Goal: Transaction & Acquisition: Subscribe to service/newsletter

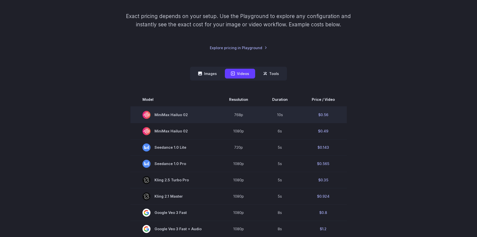
scroll to position [75, 0]
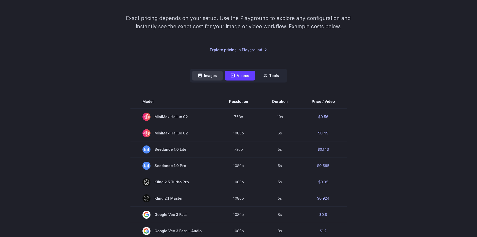
click at [209, 76] on button "Images" at bounding box center [207, 76] width 31 height 10
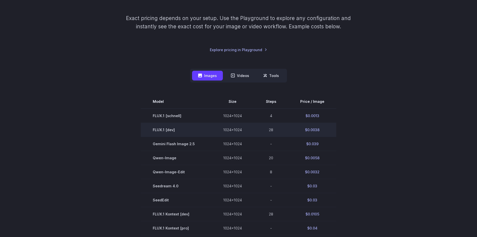
click at [258, 131] on td "28" at bounding box center [271, 129] width 34 height 14
click at [305, 131] on td "$0.0038" at bounding box center [312, 129] width 48 height 14
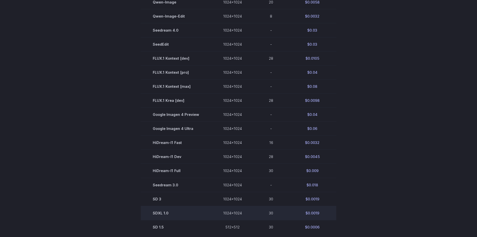
scroll to position [150, 0]
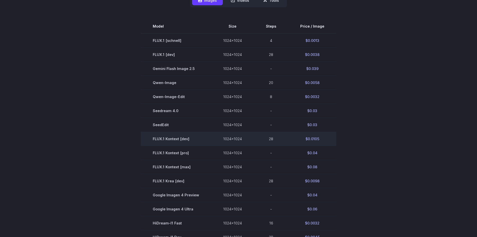
click at [167, 139] on td "FLUX.1 Kontext [dev]" at bounding box center [176, 139] width 70 height 14
click at [311, 137] on td "$0.0105" at bounding box center [312, 139] width 48 height 14
drag, startPoint x: 308, startPoint y: 138, endPoint x: 305, endPoint y: 138, distance: 3.0
click at [308, 138] on td "$0.0105" at bounding box center [312, 139] width 48 height 14
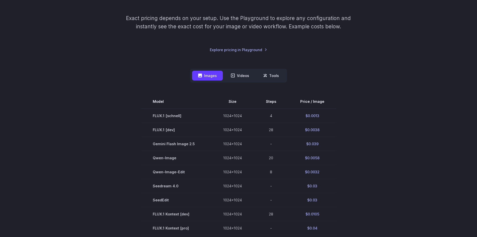
scroll to position [25, 0]
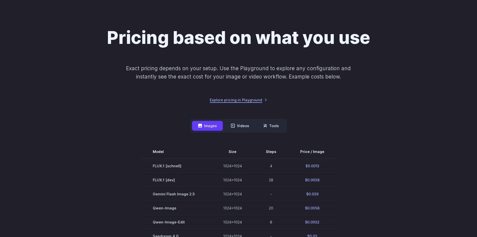
click at [241, 99] on link "Explore pricing in Playground" at bounding box center [238, 100] width 57 height 6
